Goal: Contribute content: Add original content to the website for others to see

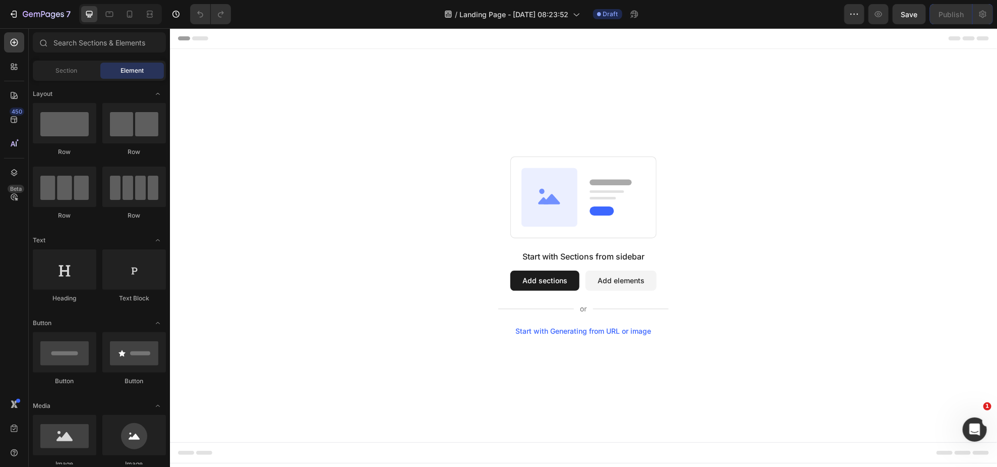
click at [566, 277] on button "Add sections" at bounding box center [544, 280] width 69 height 20
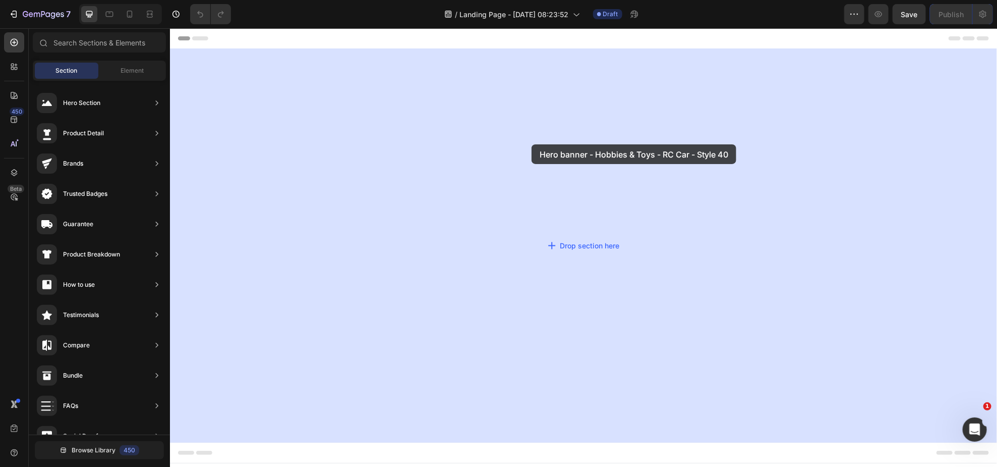
drag, startPoint x: 397, startPoint y: 125, endPoint x: 452, endPoint y: 133, distance: 55.1
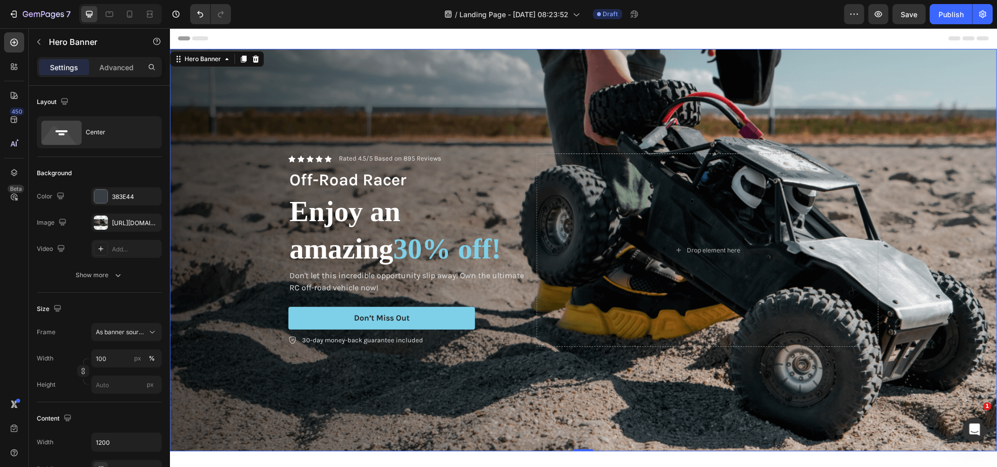
click at [460, 130] on div "Background Image" at bounding box center [582, 249] width 827 height 402
click at [132, 218] on div "[URL][DOMAIN_NAME]" at bounding box center [126, 222] width 29 height 9
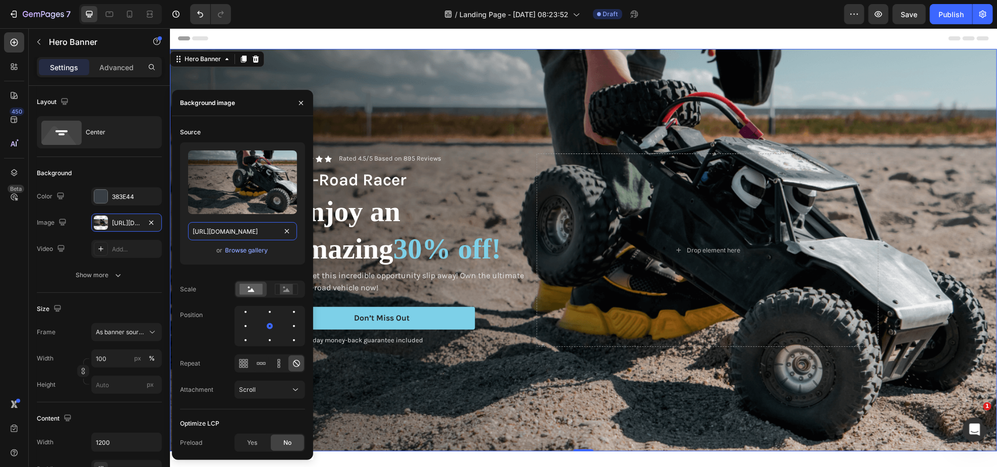
click at [245, 232] on input "[URL][DOMAIN_NAME]" at bounding box center [242, 231] width 109 height 18
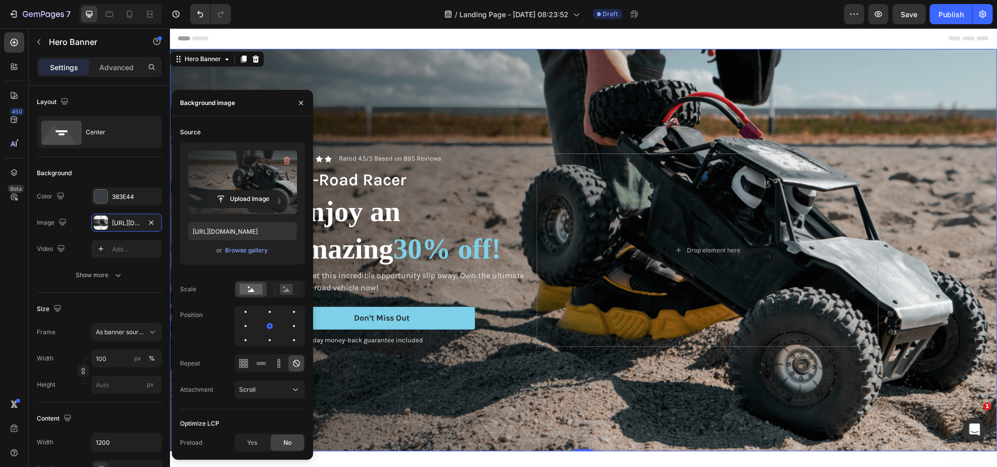
click at [241, 189] on label at bounding box center [242, 182] width 109 height 64
click at [241, 190] on input "file" at bounding box center [243, 198] width 70 height 17
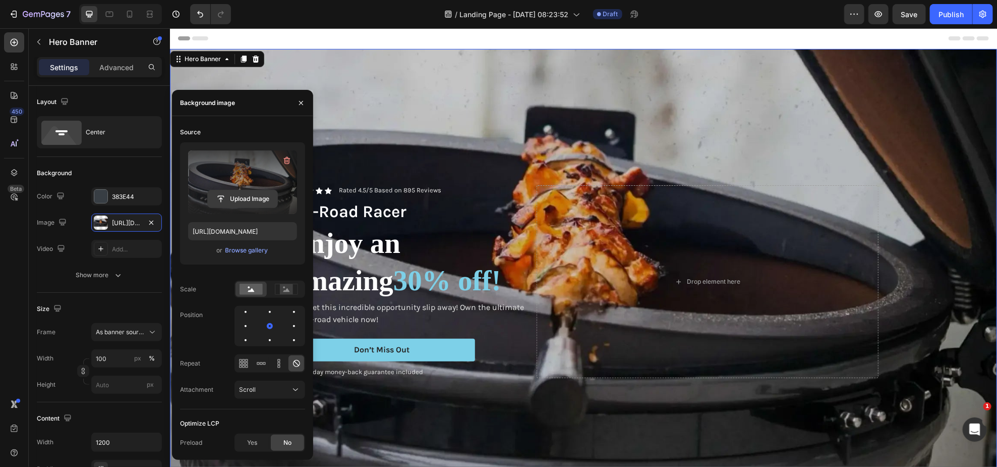
click at [259, 196] on input "file" at bounding box center [243, 198] width 70 height 17
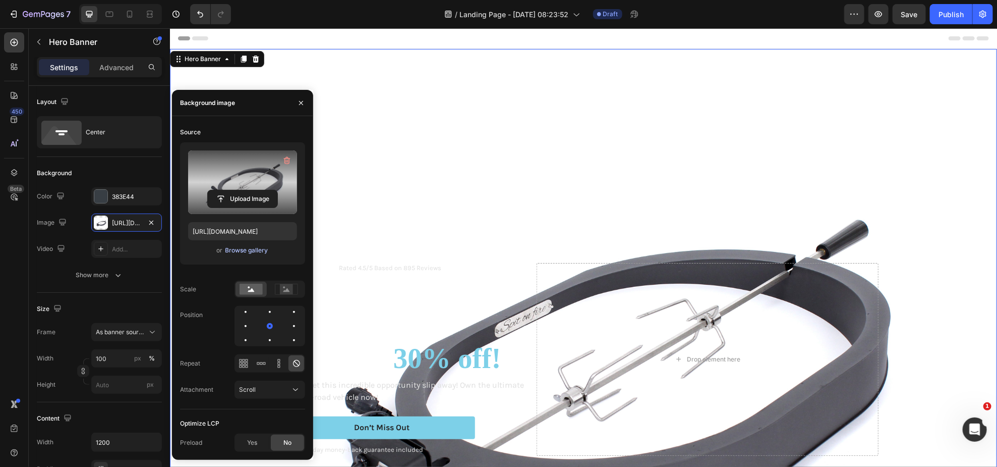
click at [259, 252] on div "Browse gallery" at bounding box center [246, 250] width 43 height 9
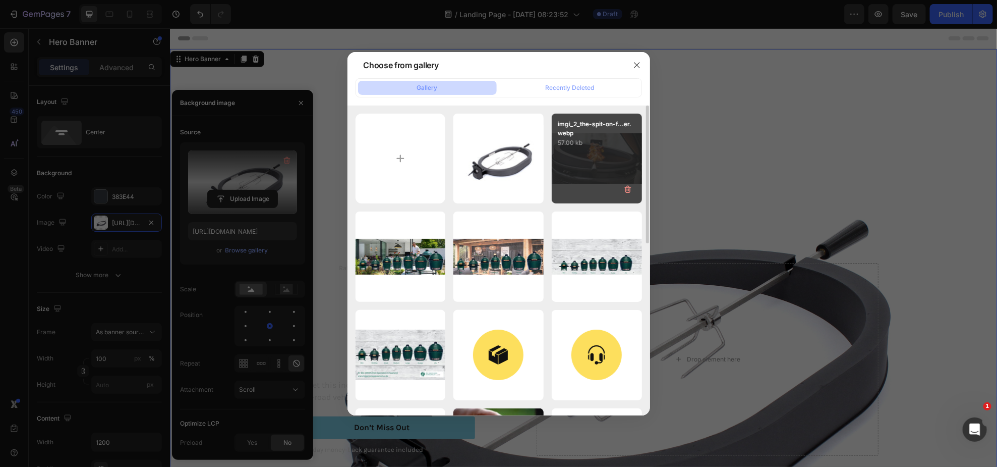
click at [605, 161] on div "imgi_2_the-spit-on-f...er.webp 57.00 kb" at bounding box center [597, 158] width 90 height 90
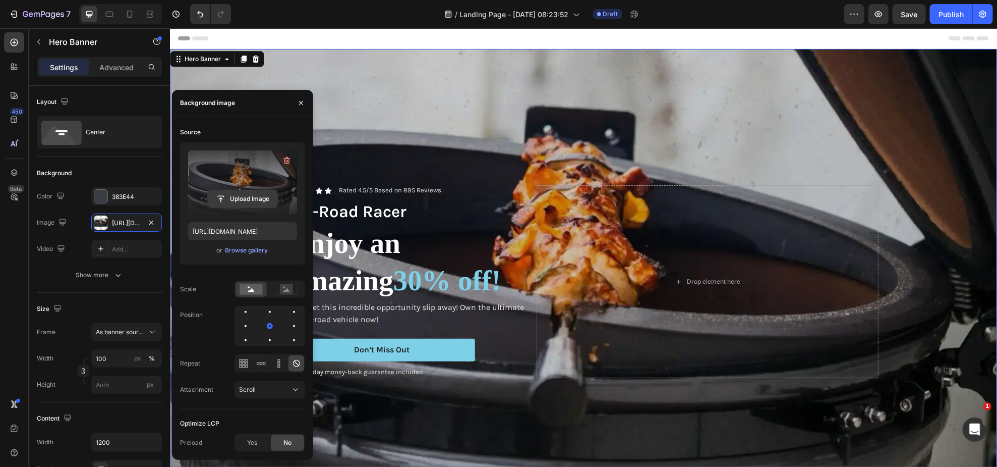
click at [243, 199] on input "file" at bounding box center [243, 198] width 70 height 17
click at [258, 193] on input "file" at bounding box center [243, 198] width 70 height 17
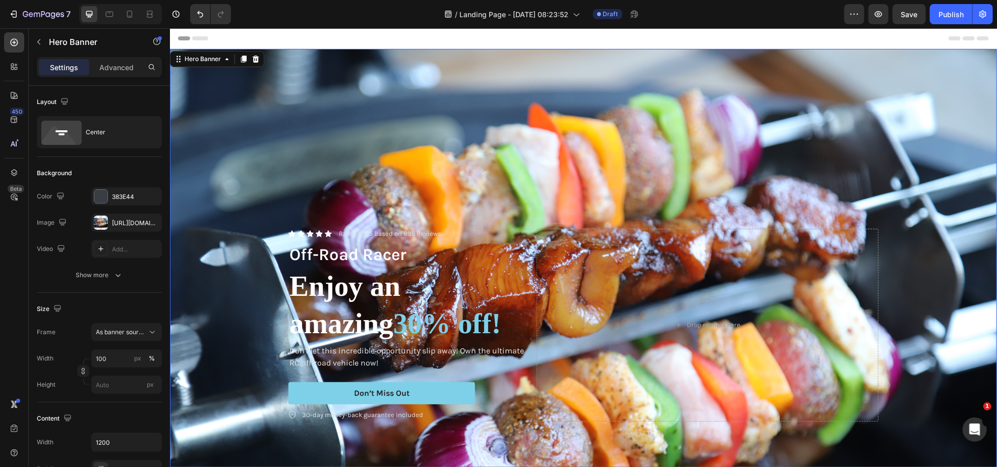
click at [563, 84] on div "Background Image" at bounding box center [582, 323] width 827 height 551
click at [135, 221] on div "[URL][DOMAIN_NAME]" at bounding box center [126, 222] width 29 height 9
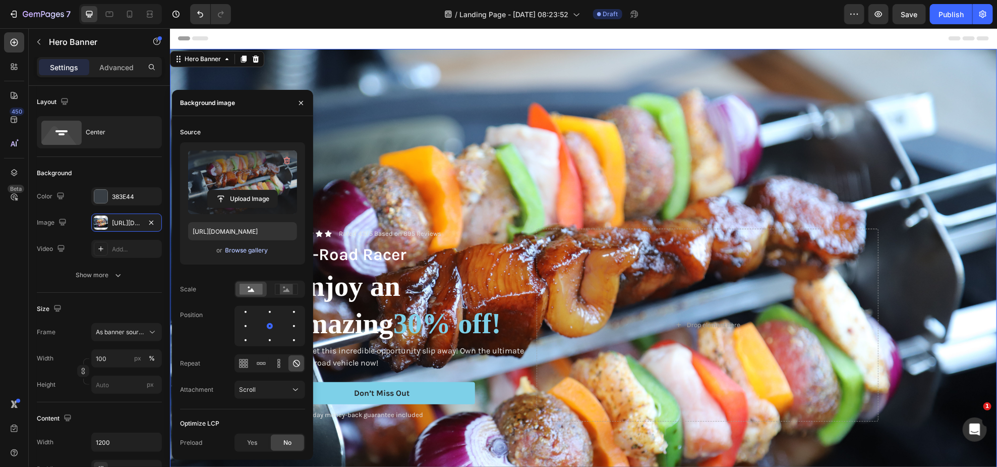
click at [239, 252] on div "Browse gallery" at bounding box center [246, 250] width 43 height 9
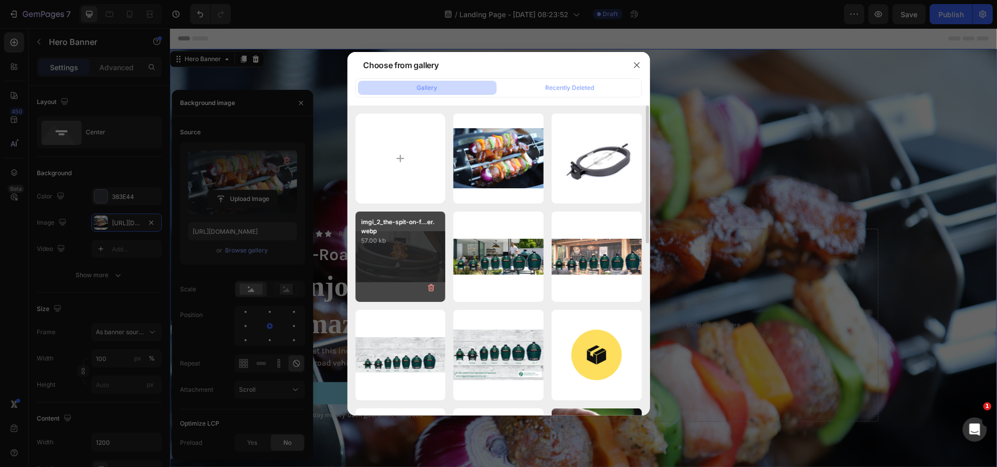
click at [404, 269] on div "imgi_2_the-spit-on-f...er.webp 57.00 kb" at bounding box center [401, 256] width 90 height 90
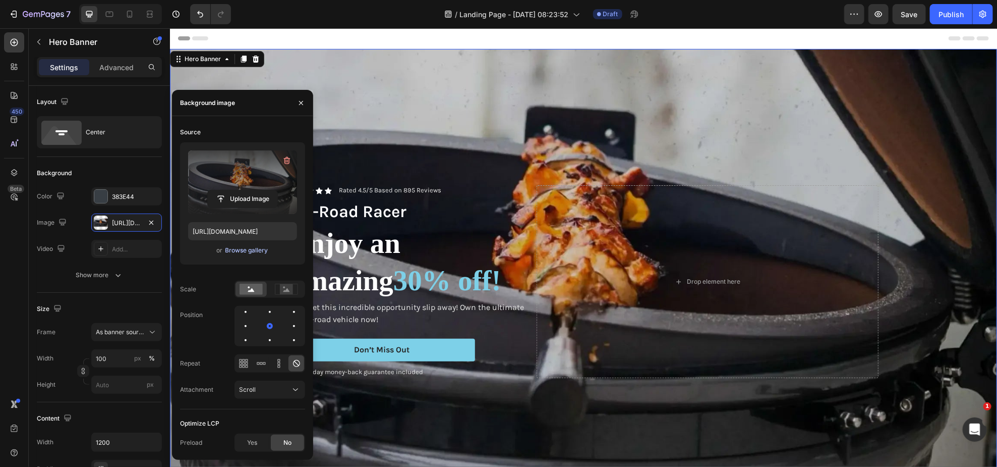
click at [258, 253] on div "Browse gallery" at bounding box center [246, 250] width 43 height 9
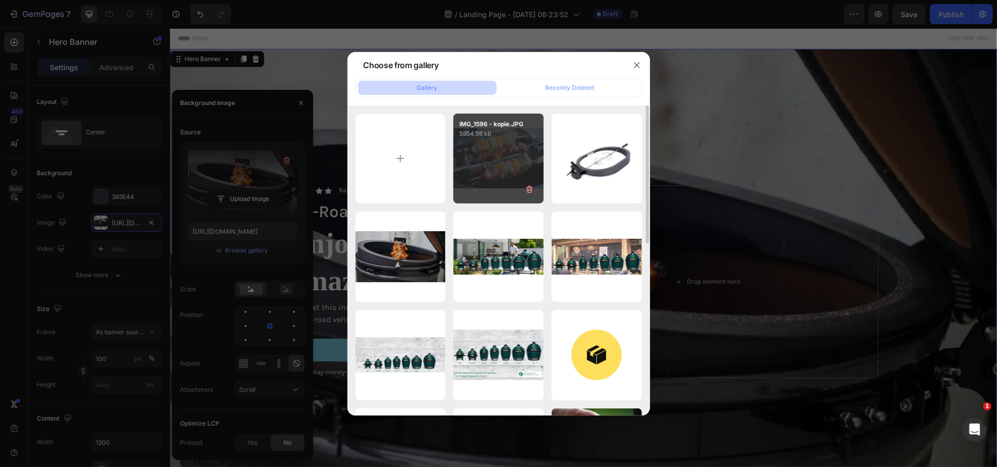
click at [476, 165] on div "IMG_1596 - kopie.JPG 5954.98 kb" at bounding box center [498, 158] width 90 height 90
type input "[URL][DOMAIN_NAME]"
